Goal: Information Seeking & Learning: Check status

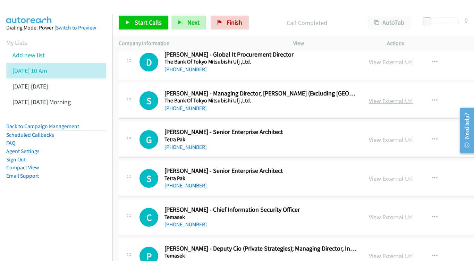
click at [412, 97] on link "View External Url" at bounding box center [391, 101] width 44 height 8
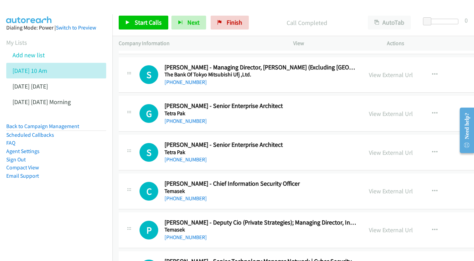
scroll to position [1464, 0]
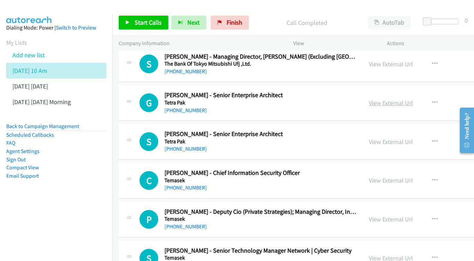
click at [408, 99] on link "View External Url" at bounding box center [391, 103] width 44 height 8
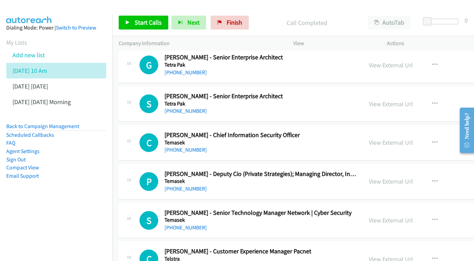
scroll to position [1503, 0]
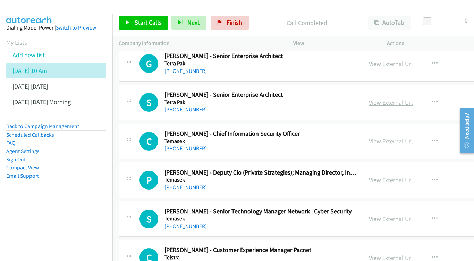
click at [407, 99] on link "View External Url" at bounding box center [391, 103] width 44 height 8
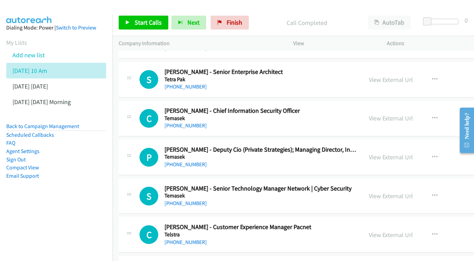
scroll to position [1537, 0]
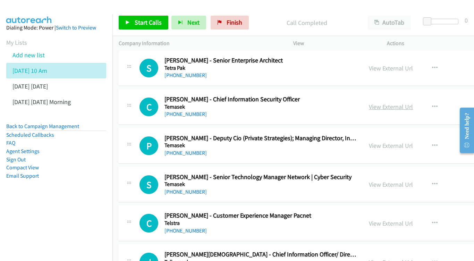
click at [405, 103] on link "View External Url" at bounding box center [391, 107] width 44 height 8
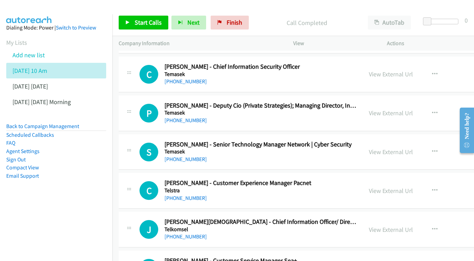
scroll to position [1571, 0]
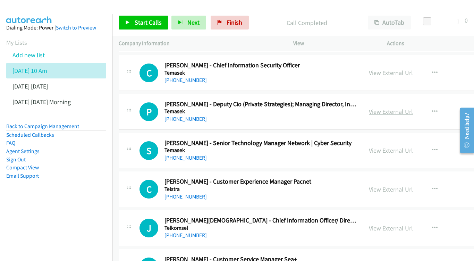
click at [413, 108] on link "View External Url" at bounding box center [391, 112] width 44 height 8
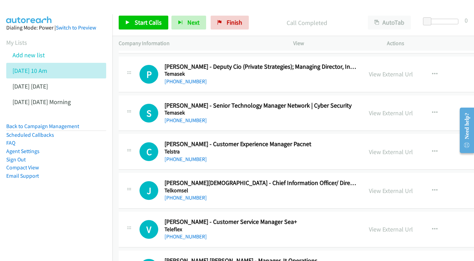
scroll to position [1619, 0]
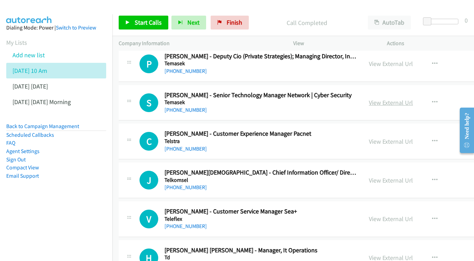
click at [413, 99] on link "View External Url" at bounding box center [391, 103] width 44 height 8
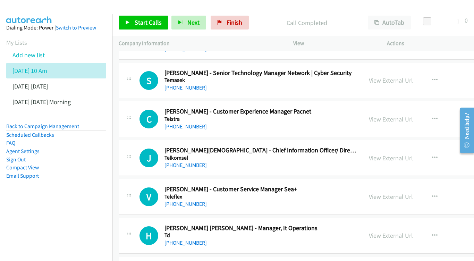
scroll to position [1643, 0]
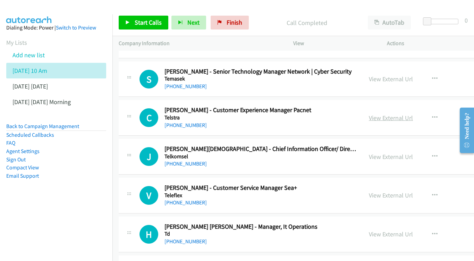
click at [413, 114] on link "View External Url" at bounding box center [391, 118] width 44 height 8
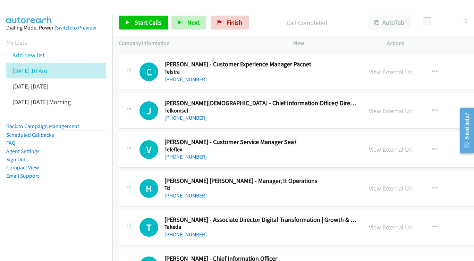
scroll to position [1690, 0]
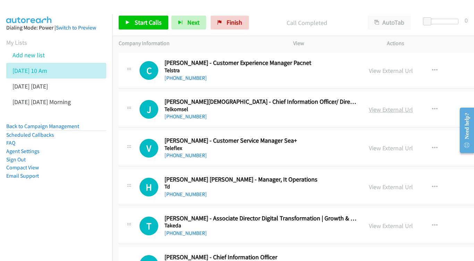
click at [411, 105] on link "View External Url" at bounding box center [391, 109] width 44 height 8
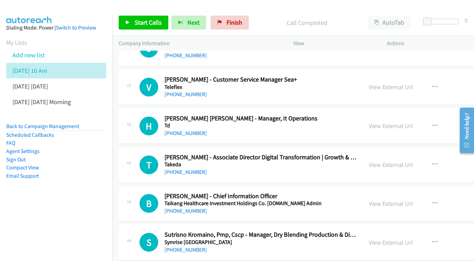
scroll to position [1740, 0]
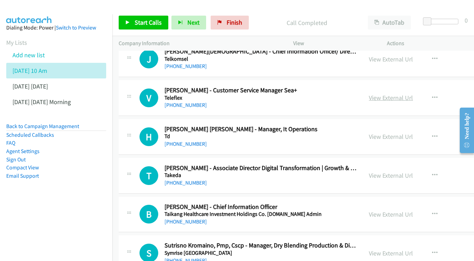
click at [413, 94] on link "View External Url" at bounding box center [391, 98] width 44 height 8
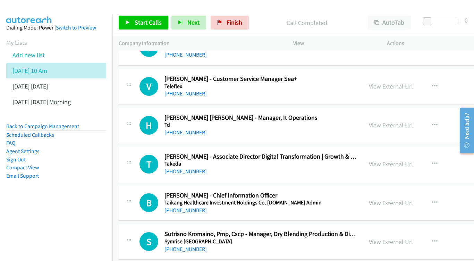
scroll to position [1761, 0]
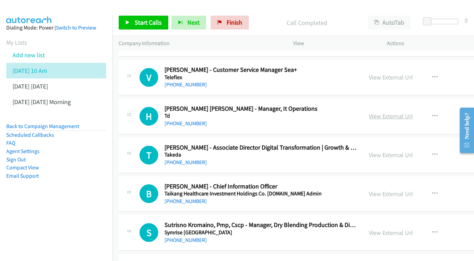
click at [413, 112] on link "View External Url" at bounding box center [391, 116] width 44 height 8
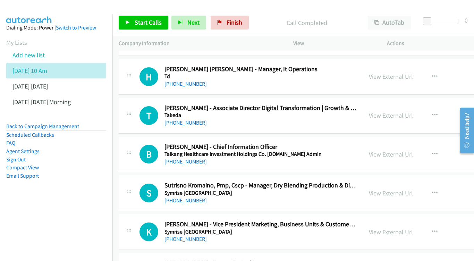
scroll to position [1802, 0]
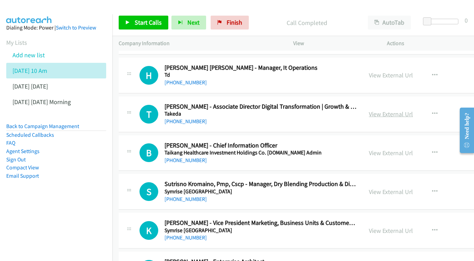
click at [413, 110] on link "View External Url" at bounding box center [391, 114] width 44 height 8
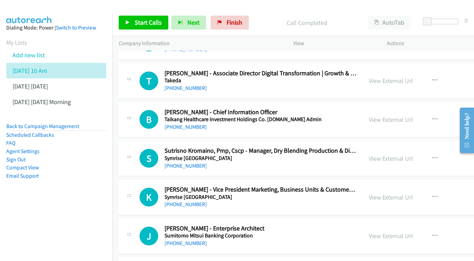
scroll to position [1848, 0]
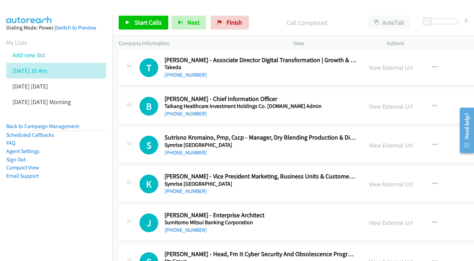
drag, startPoint x: 406, startPoint y: 84, endPoint x: 415, endPoint y: 81, distance: 9.4
click at [406, 95] on div "View External Url View External Url Schedule/Manage Callback Start Calls Here R…" at bounding box center [427, 106] width 128 height 23
click at [413, 102] on link "View External Url" at bounding box center [391, 106] width 44 height 8
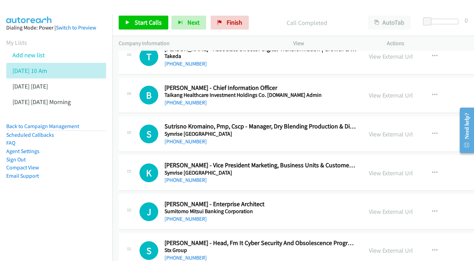
scroll to position [1872, 0]
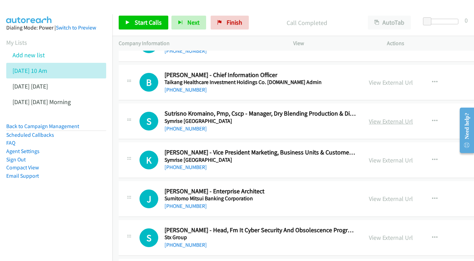
click at [397, 117] on link "View External Url" at bounding box center [391, 121] width 44 height 8
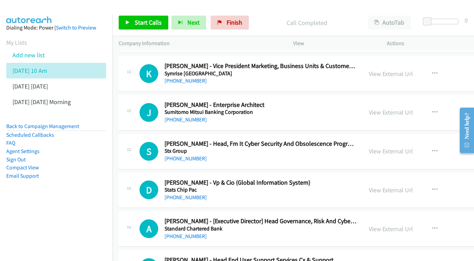
scroll to position [1960, 0]
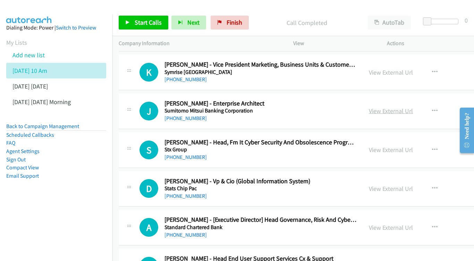
click at [413, 107] on link "View External Url" at bounding box center [391, 111] width 44 height 8
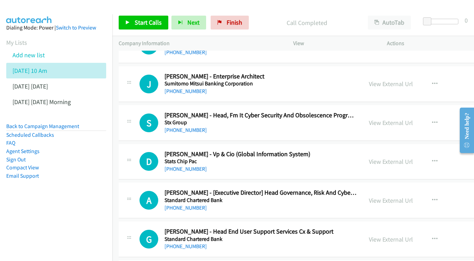
scroll to position [2001, 0]
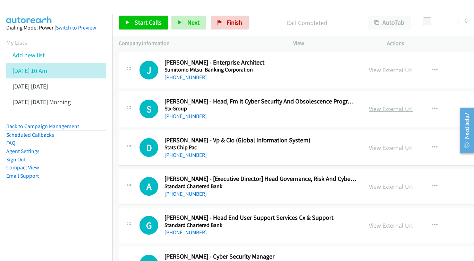
click at [413, 105] on link "View External Url" at bounding box center [391, 109] width 44 height 8
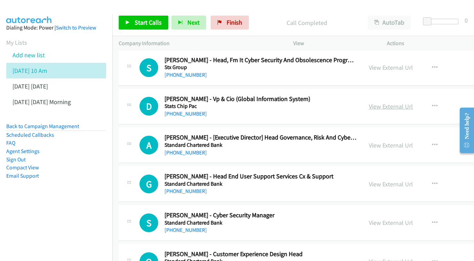
click at [403, 102] on link "View External Url" at bounding box center [391, 106] width 44 height 8
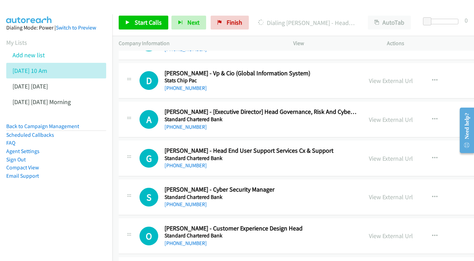
scroll to position [2080, 0]
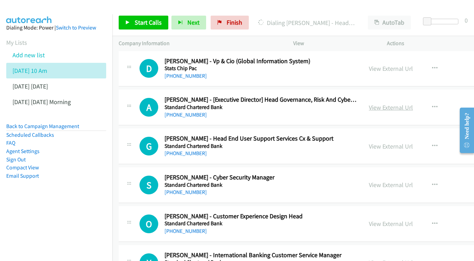
click at [408, 103] on link "View External Url" at bounding box center [391, 107] width 44 height 8
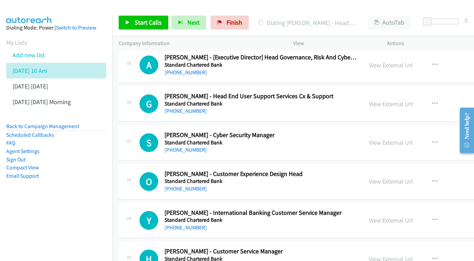
scroll to position [2124, 0]
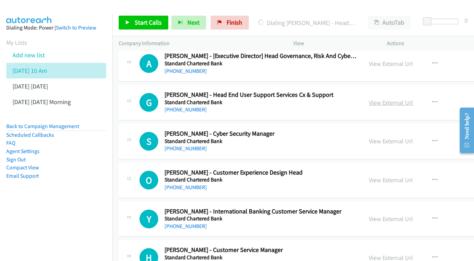
click at [410, 99] on link "View External Url" at bounding box center [391, 103] width 44 height 8
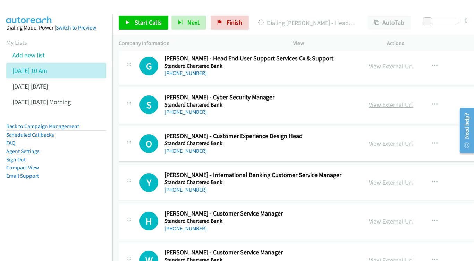
click at [413, 101] on link "View External Url" at bounding box center [391, 105] width 44 height 8
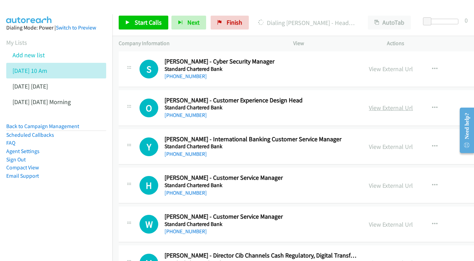
click at [413, 104] on link "View External Url" at bounding box center [391, 108] width 44 height 8
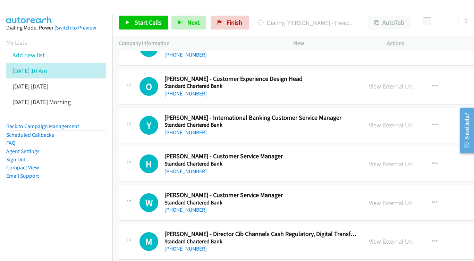
scroll to position [2219, 0]
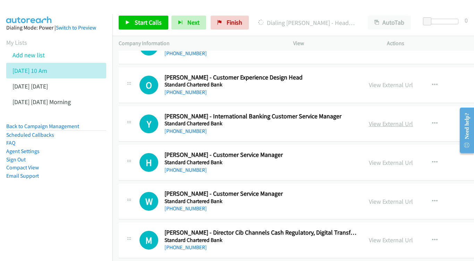
click at [410, 120] on link "View External Url" at bounding box center [391, 124] width 44 height 8
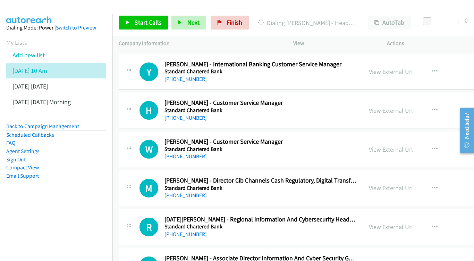
scroll to position [2272, 0]
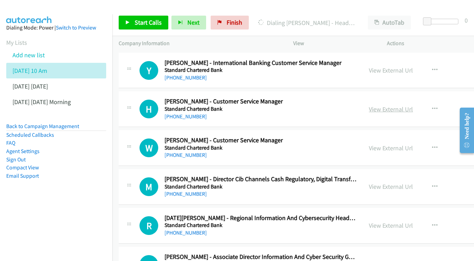
click at [405, 105] on link "View External Url" at bounding box center [391, 109] width 44 height 8
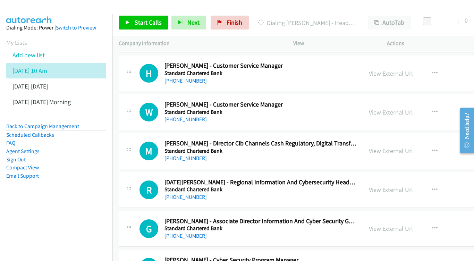
click at [409, 108] on link "View External Url" at bounding box center [391, 112] width 44 height 8
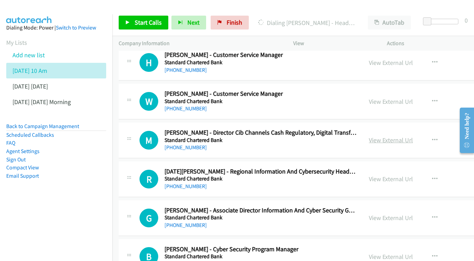
click at [413, 136] on link "View External Url" at bounding box center [391, 140] width 44 height 8
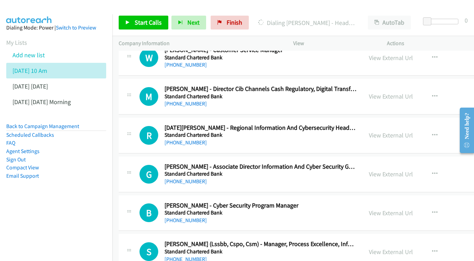
scroll to position [2364, 0]
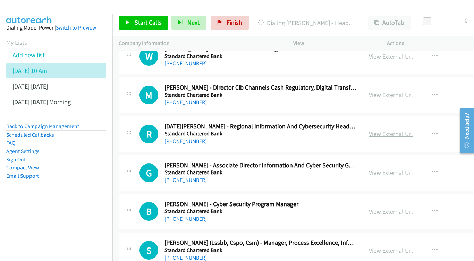
click at [410, 130] on link "View External Url" at bounding box center [391, 134] width 44 height 8
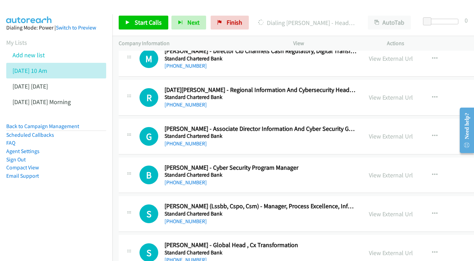
scroll to position [2411, 0]
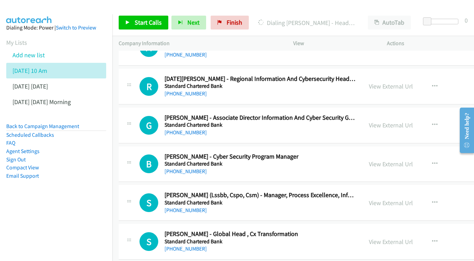
click at [406, 120] on div "View External Url" at bounding box center [391, 124] width 44 height 9
click at [413, 121] on link "View External Url" at bounding box center [391, 125] width 44 height 8
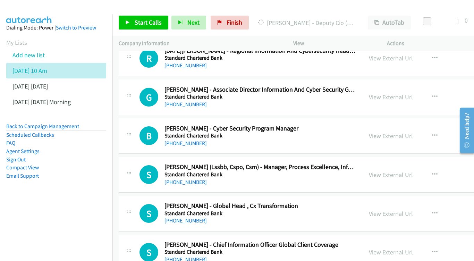
scroll to position [2452, 0]
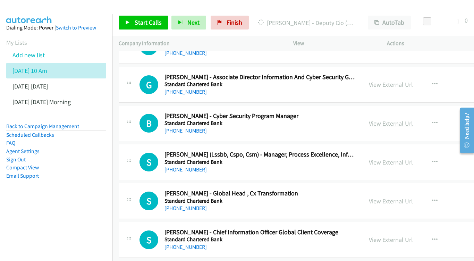
click at [410, 119] on link "View External Url" at bounding box center [391, 123] width 44 height 8
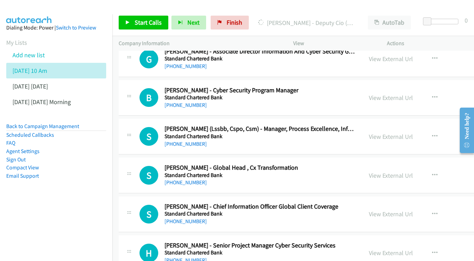
scroll to position [2487, 0]
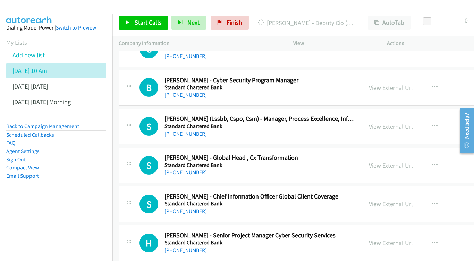
click at [413, 122] on link "View External Url" at bounding box center [391, 126] width 44 height 8
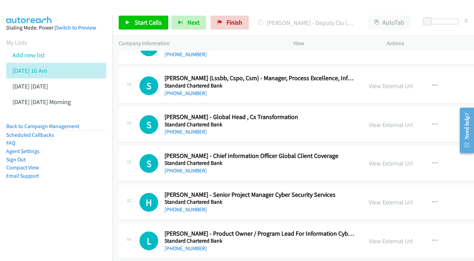
scroll to position [2529, 0]
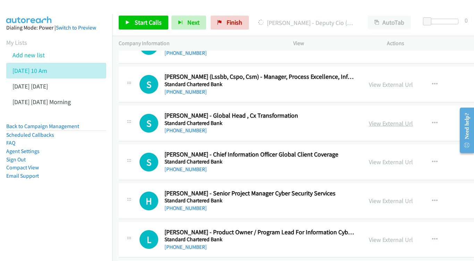
click at [404, 119] on link "View External Url" at bounding box center [391, 123] width 44 height 8
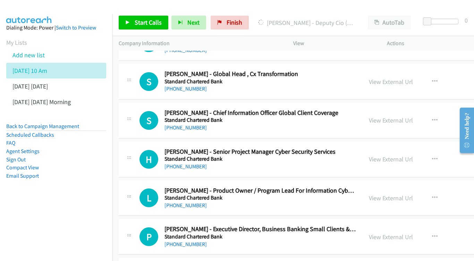
scroll to position [2573, 0]
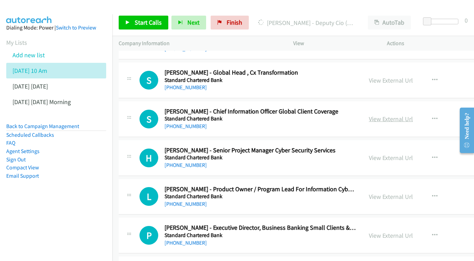
click at [400, 115] on link "View External Url" at bounding box center [391, 119] width 44 height 8
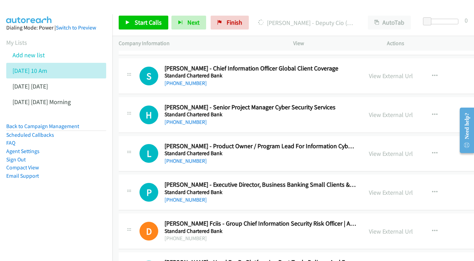
scroll to position [2617, 0]
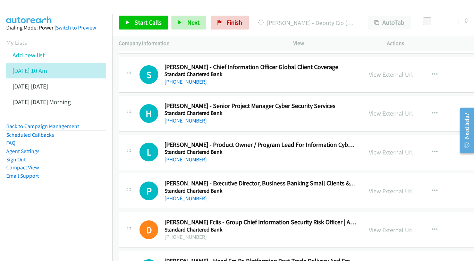
click at [413, 109] on link "View External Url" at bounding box center [391, 113] width 44 height 8
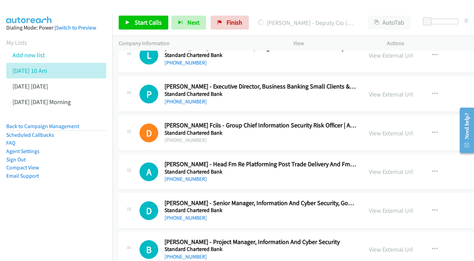
scroll to position [2715, 0]
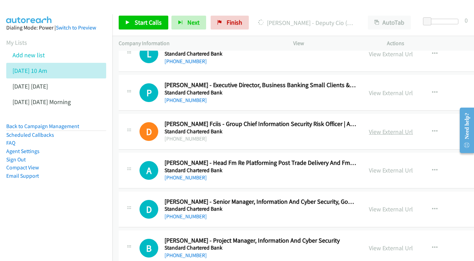
click at [396, 128] on link "View External Url" at bounding box center [391, 132] width 44 height 8
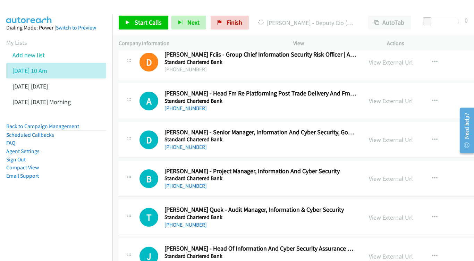
scroll to position [2795, 0]
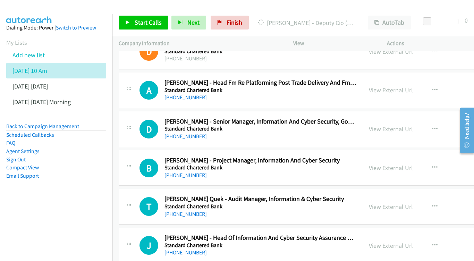
click at [400, 118] on div "View External Url View External Url Schedule/Manage Callback Start Calls Here R…" at bounding box center [427, 129] width 128 height 23
click at [404, 125] on link "View External Url" at bounding box center [391, 129] width 44 height 8
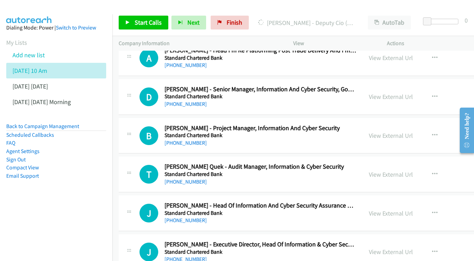
scroll to position [2829, 0]
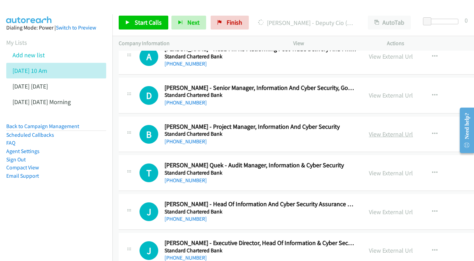
click at [411, 130] on link "View External Url" at bounding box center [391, 134] width 44 height 8
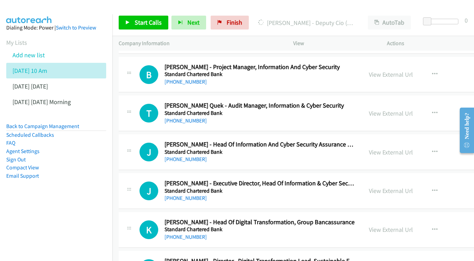
scroll to position [2887, 0]
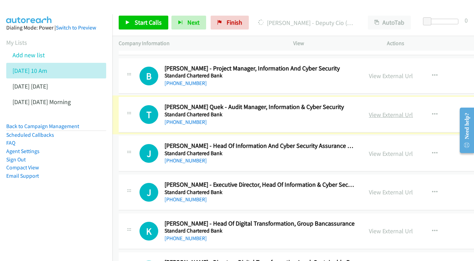
click at [404, 111] on link "View External Url" at bounding box center [391, 115] width 44 height 8
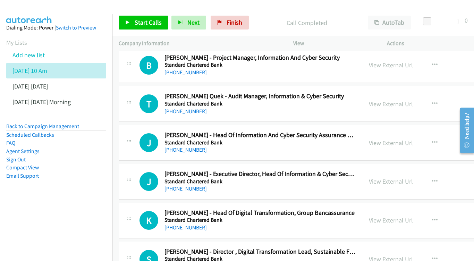
scroll to position [2910, 0]
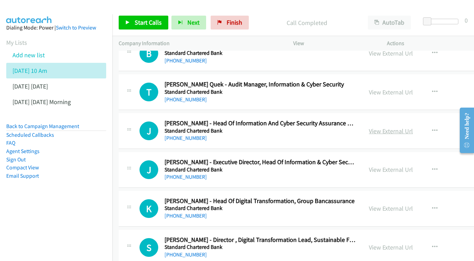
click at [403, 127] on link "View External Url" at bounding box center [391, 131] width 44 height 8
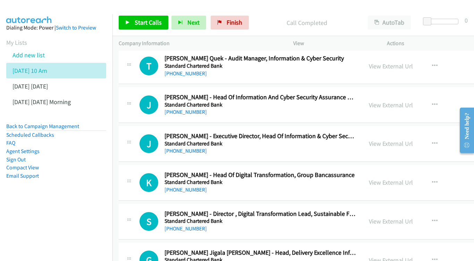
scroll to position [2947, 0]
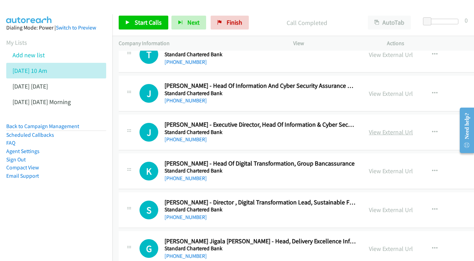
click at [413, 128] on link "View External Url" at bounding box center [391, 132] width 44 height 8
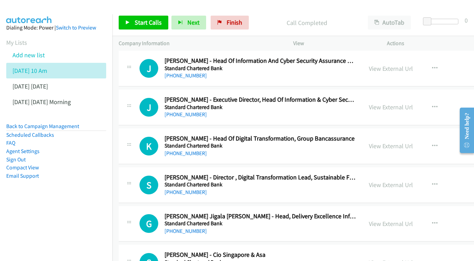
scroll to position [3006, 0]
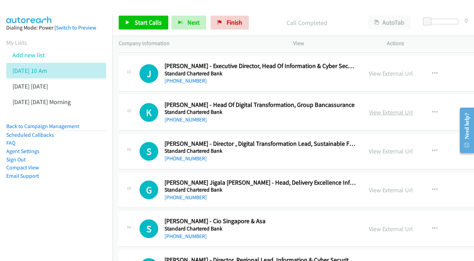
click at [404, 108] on link "View External Url" at bounding box center [391, 112] width 44 height 8
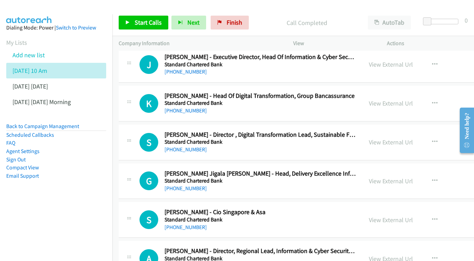
scroll to position [3026, 0]
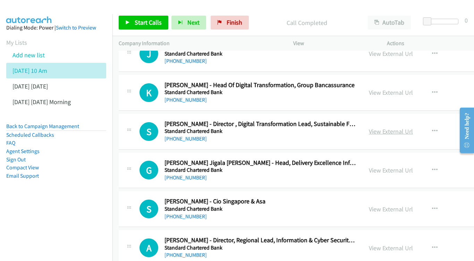
click at [408, 127] on link "View External Url" at bounding box center [391, 131] width 44 height 8
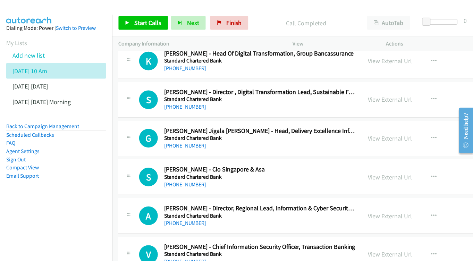
scroll to position [3068, 0]
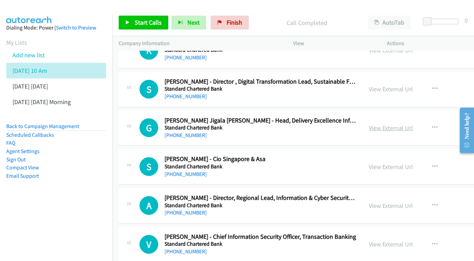
click at [411, 124] on link "View External Url" at bounding box center [391, 128] width 44 height 8
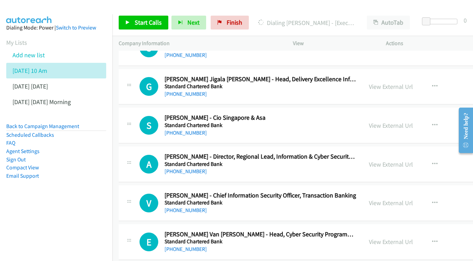
scroll to position [3111, 0]
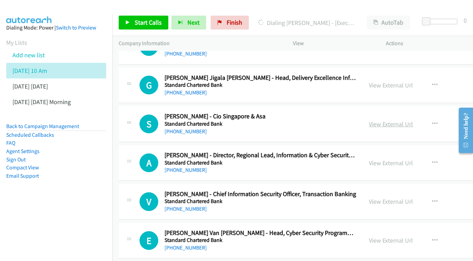
click at [413, 120] on link "View External Url" at bounding box center [391, 124] width 44 height 8
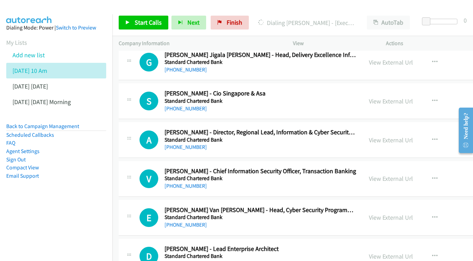
scroll to position [3143, 0]
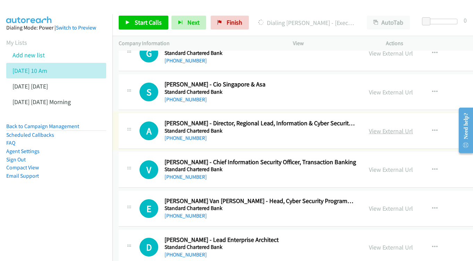
click at [413, 127] on link "View External Url" at bounding box center [391, 131] width 44 height 8
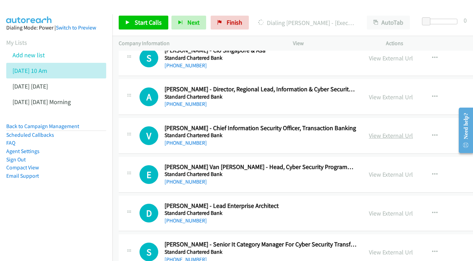
scroll to position [3178, 0]
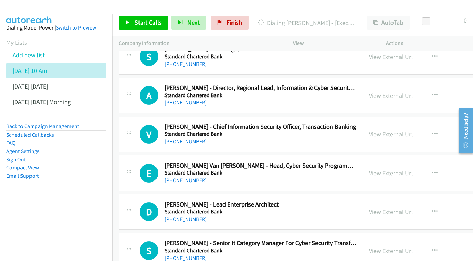
click at [413, 130] on link "View External Url" at bounding box center [391, 134] width 44 height 8
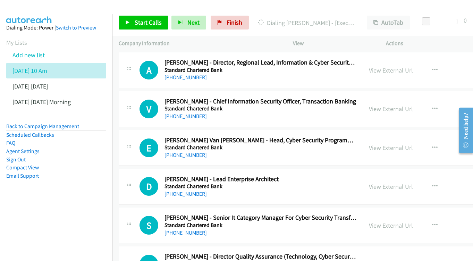
scroll to position [3205, 0]
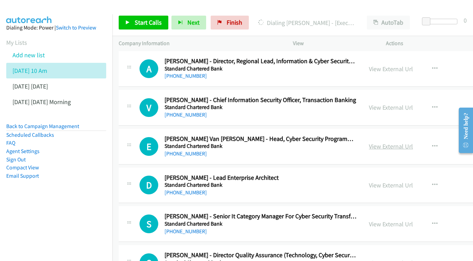
click at [412, 142] on link "View External Url" at bounding box center [391, 146] width 44 height 8
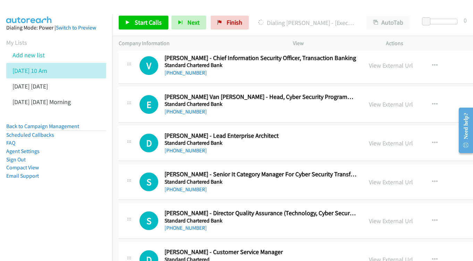
scroll to position [3256, 0]
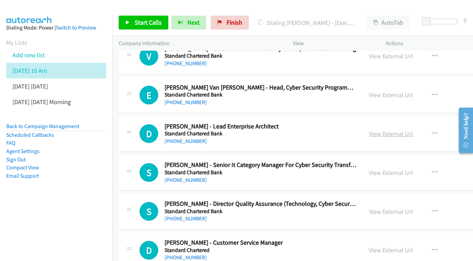
click at [412, 130] on link "View External Url" at bounding box center [391, 134] width 44 height 8
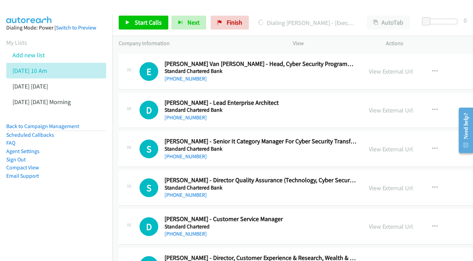
scroll to position [3281, 0]
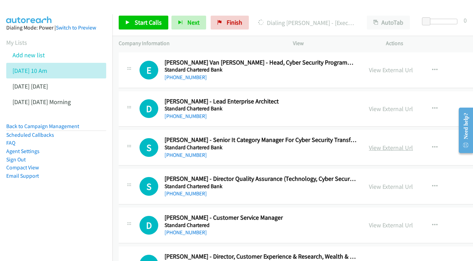
click at [413, 144] on link "View External Url" at bounding box center [391, 148] width 44 height 8
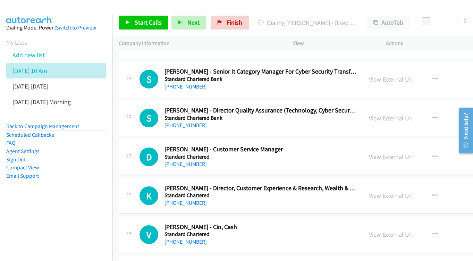
scroll to position [3348, 0]
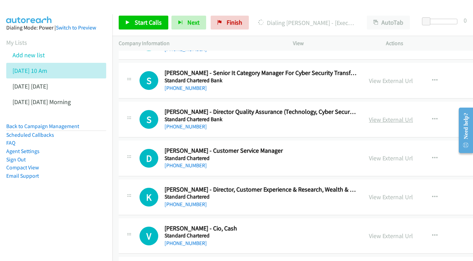
click at [413, 116] on link "View External Url" at bounding box center [391, 120] width 44 height 8
